Goal: Communication & Community: Answer question/provide support

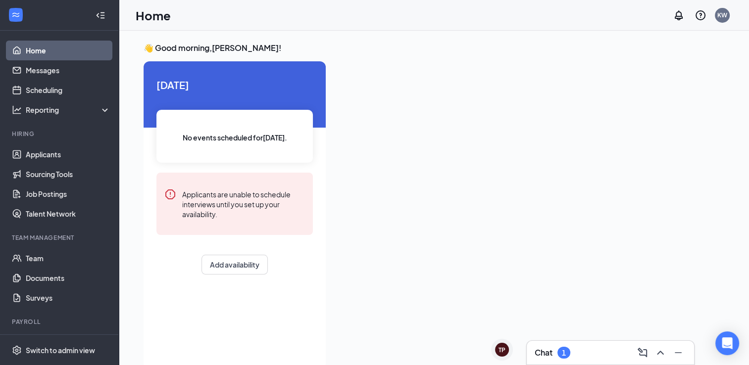
click at [598, 350] on div "Chat 1" at bounding box center [611, 353] width 152 height 16
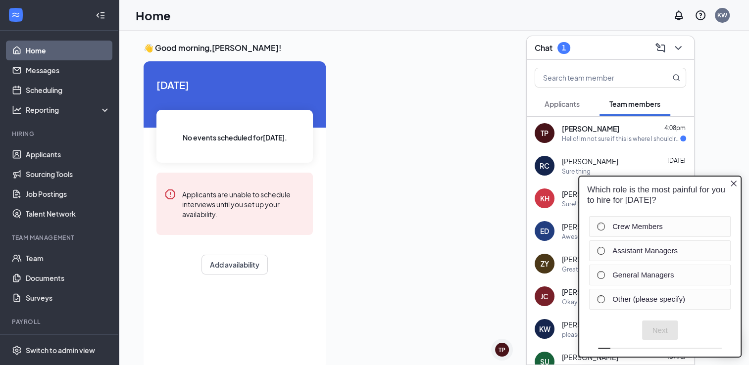
click at [578, 130] on span "[PERSON_NAME]" at bounding box center [590, 129] width 57 height 10
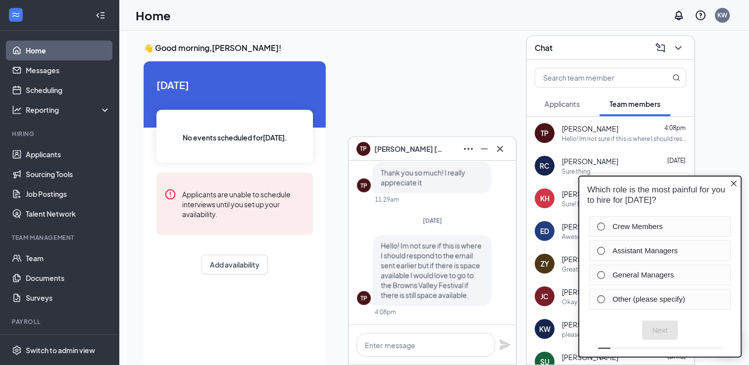
click at [731, 188] on div "Which role is the most painful for you to hire for [DATE]?" at bounding box center [660, 194] width 146 height 21
click at [733, 186] on icon "Close button" at bounding box center [734, 183] width 8 height 8
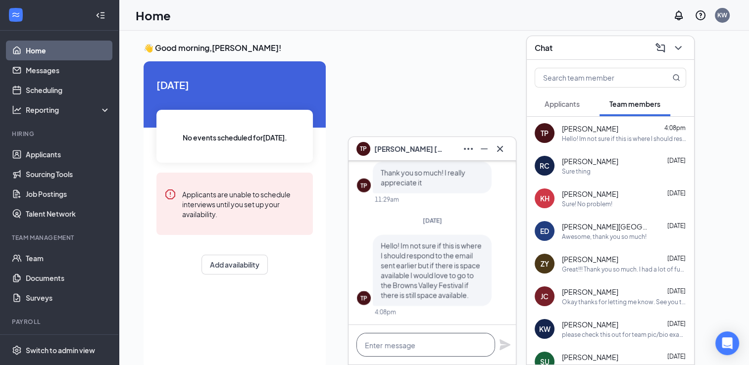
click at [384, 348] on textarea at bounding box center [426, 345] width 139 height 24
type textarea "a"
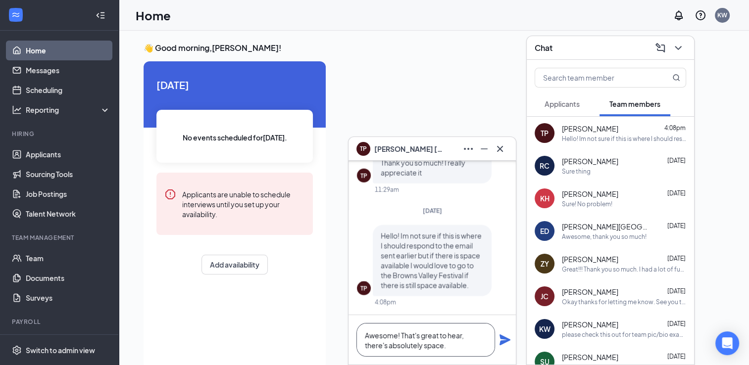
click at [454, 342] on textarea "Awesome! That's great to hear, there's absolutely space." at bounding box center [426, 340] width 139 height 34
type textarea "Awesome! That's great to hear, I will schedule you for that [DATE]."
click at [501, 344] on icon "Plane" at bounding box center [505, 340] width 11 height 11
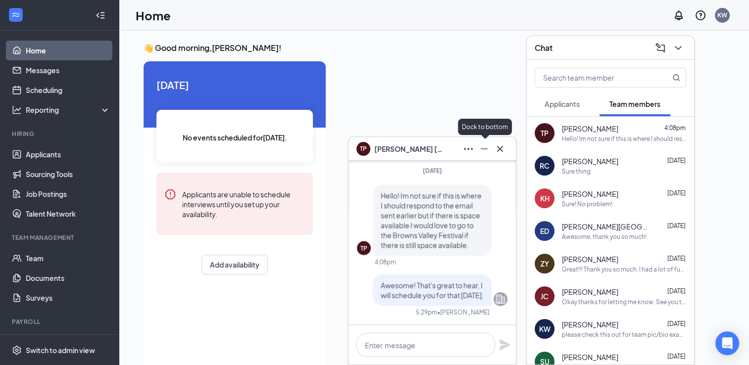
click at [484, 151] on icon "Minimize" at bounding box center [484, 149] width 12 height 12
